Goal: Find specific page/section: Find specific page/section

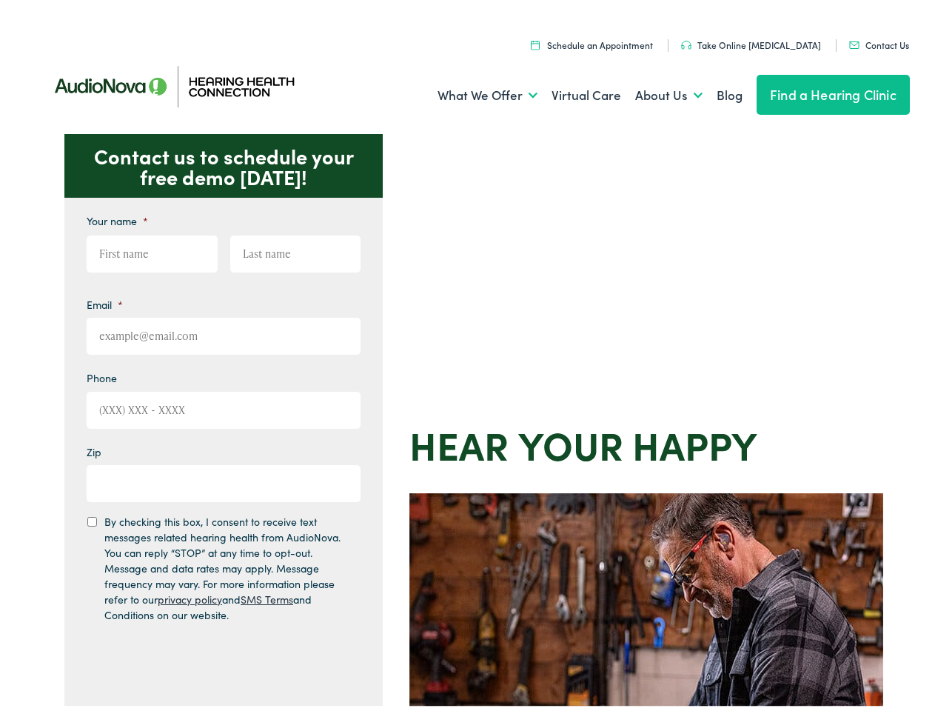
click at [467, 355] on div "Contact us to schedule your free demo [DATE]! Give us a call [PHONE_NUMBER] Ema…" at bounding box center [474, 645] width 948 height 1030
click at [474, 91] on link "What We Offer" at bounding box center [488, 91] width 100 height 55
click at [653, 91] on link "About Us" at bounding box center [668, 91] width 67 height 55
